Goal: Use online tool/utility: Utilize a website feature to perform a specific function

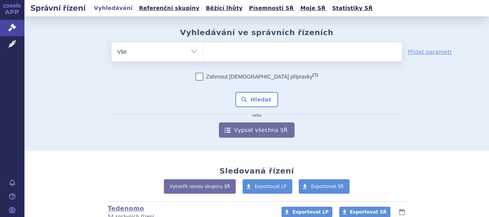
click at [43, 45] on span "Léčivé přípravky" at bounding box center [54, 44] width 61 height 16
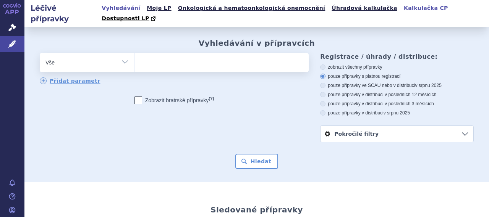
click at [402, 10] on link "Kalkulačka CP" at bounding box center [426, 8] width 49 height 10
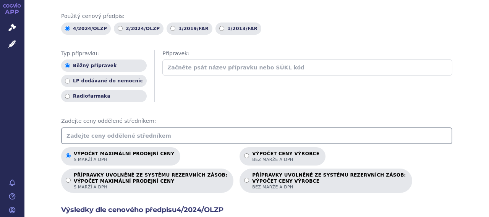
scroll to position [76, 0]
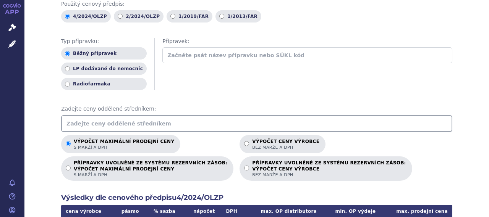
click at [141, 115] on input "text" at bounding box center [256, 123] width 391 height 17
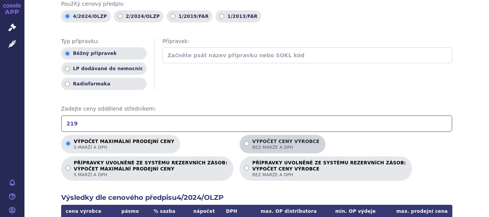
type input "219"
click at [240, 135] on label "Výpočet ceny výrobce bez marže a DPH" at bounding box center [283, 144] width 86 height 18
click at [244, 141] on input "Výpočet ceny výrobce bez marže a DPH" at bounding box center [246, 143] width 5 height 5
radio input "true"
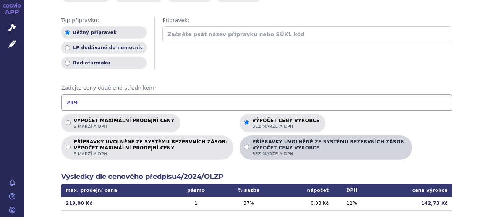
scroll to position [115, 0]
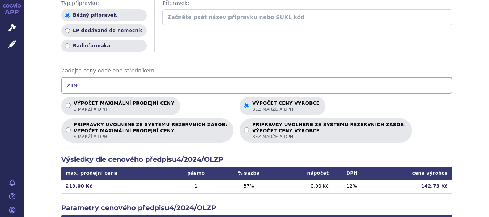
drag, startPoint x: 92, startPoint y: 75, endPoint x: 65, endPoint y: 74, distance: 27.1
click at [65, 77] on input "219" at bounding box center [256, 85] width 391 height 17
click at [51, 103] on div "Výpočet maximální prodejní ceny (s marží a DPH) a ceny výrobce (bez marže a DPH…" at bounding box center [256, 135] width 465 height 446
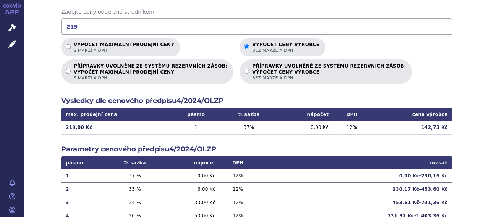
scroll to position [168, 0]
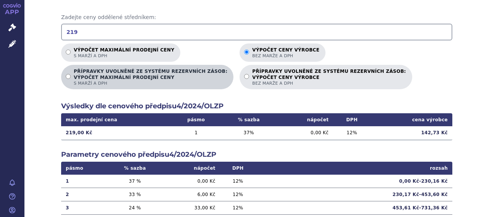
click at [136, 75] on strong "VÝPOČET MAXIMÁLNÍ PRODEJNÍ CENY" at bounding box center [151, 78] width 154 height 6
click at [71, 74] on input "PŘÍPRAVKY UVOLNĚNÉ ZE SYSTÉMU REZERVNÍCH ZÁSOB: VÝPOČET MAXIMÁLNÍ PRODEJNÍ CENY…" at bounding box center [68, 76] width 5 height 5
radio input "true"
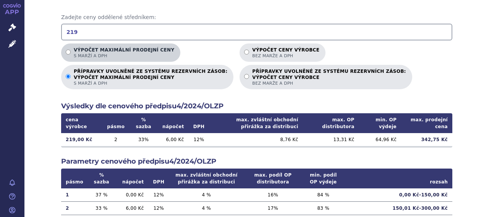
click at [121, 53] on span "s marží a DPH" at bounding box center [124, 56] width 101 height 6
click at [71, 50] on input "Výpočet maximální prodejní ceny s marží a DPH" at bounding box center [68, 52] width 5 height 5
radio input "true"
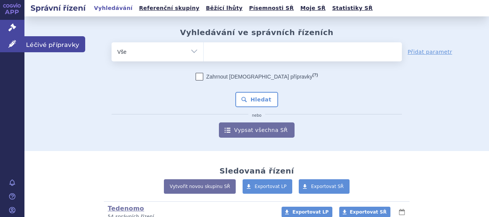
click at [42, 43] on span "Léčivé přípravky" at bounding box center [54, 44] width 61 height 16
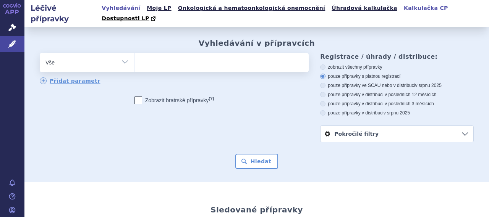
click at [402, 9] on link "Kalkulačka CP" at bounding box center [426, 8] width 49 height 10
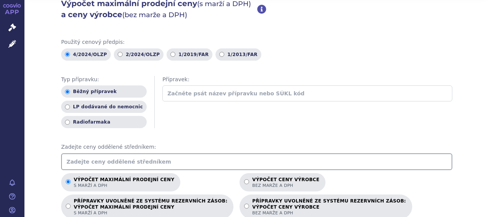
scroll to position [76, 0]
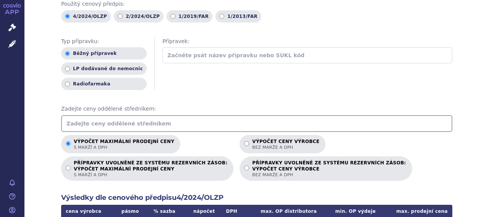
click at [146, 115] on input "text" at bounding box center [256, 123] width 391 height 17
click at [252, 139] on p "Výpočet ceny výrobce bez marže a DPH" at bounding box center [285, 144] width 67 height 11
click at [244, 141] on input "Výpočet ceny výrobce bez marže a DPH" at bounding box center [246, 143] width 5 height 5
radio input "true"
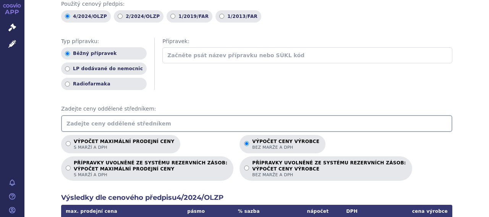
click at [234, 116] on input "text" at bounding box center [256, 123] width 391 height 17
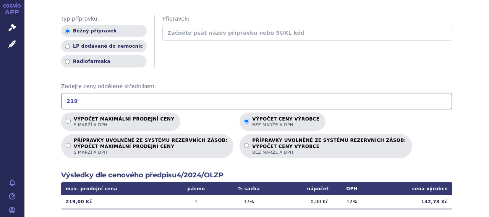
scroll to position [115, 0]
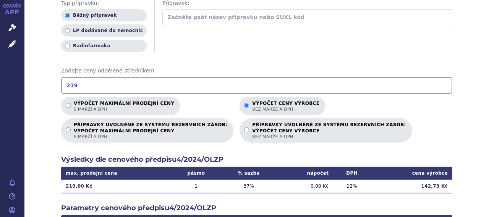
drag, startPoint x: 76, startPoint y: 74, endPoint x: 53, endPoint y: 73, distance: 22.6
click at [53, 73] on div "Výpočet maximální prodejní ceny (s marží a DPH) a ceny výrobce (bez marže a DPH…" at bounding box center [256, 135] width 465 height 446
drag, startPoint x: 78, startPoint y: 78, endPoint x: 54, endPoint y: 76, distance: 24.1
click at [54, 76] on div "Výpočet maximální prodejní ceny (s marží a DPH) a ceny výrobce (bez marže a DPH…" at bounding box center [256, 135] width 465 height 446
type input "239"
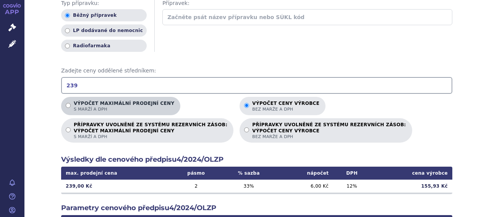
click at [95, 107] on span "s marží a DPH" at bounding box center [124, 110] width 101 height 6
click at [71, 103] on input "Výpočet maximální prodejní ceny s marží a DPH" at bounding box center [68, 105] width 5 height 5
radio input "true"
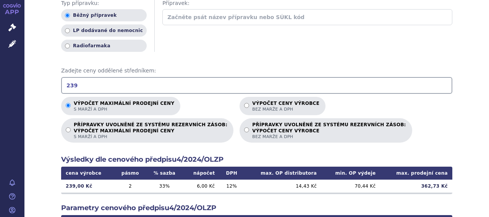
drag, startPoint x: 67, startPoint y: 75, endPoint x: 52, endPoint y: 74, distance: 14.9
click at [52, 74] on div "Výpočet maximální prodejní ceny (s marží a DPH) a ceny výrobce (bez marže a DPH…" at bounding box center [256, 135] width 465 height 446
drag, startPoint x: 92, startPoint y: 75, endPoint x: 61, endPoint y: 75, distance: 30.6
click at [61, 77] on input "142.73" at bounding box center [256, 85] width 391 height 17
type input "199"
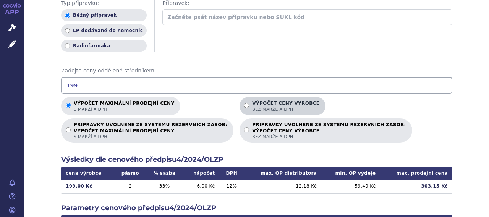
click at [256, 101] on p "Výpočet ceny výrobce bez marže a DPH" at bounding box center [285, 106] width 67 height 11
click at [249, 103] on input "Výpočet ceny výrobce bez marže a DPH" at bounding box center [246, 105] width 5 height 5
radio input "true"
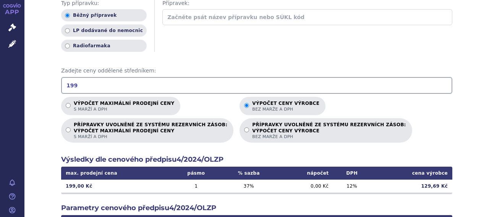
drag, startPoint x: 74, startPoint y: 73, endPoint x: 58, endPoint y: 70, distance: 15.9
click at [61, 77] on input "199" at bounding box center [256, 85] width 391 height 17
type input "239"
